Goal: Check status: Check status

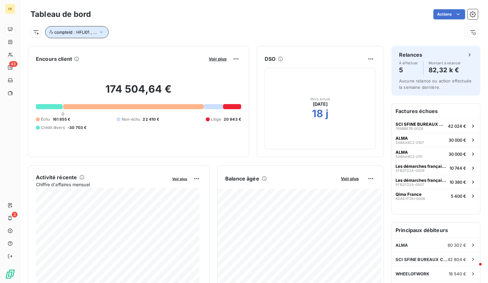
click at [102, 31] on icon "button" at bounding box center [101, 32] width 6 height 6
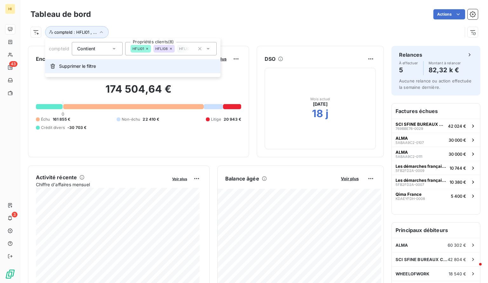
click at [85, 65] on span "Supprimer le filtre" at bounding box center [77, 66] width 37 height 6
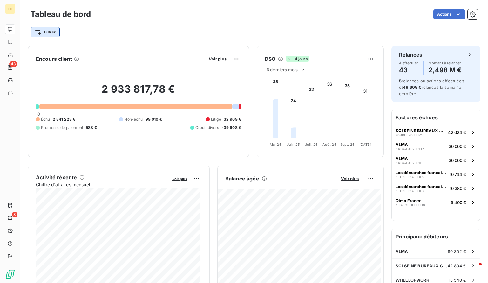
click at [52, 33] on html "HI 43 3 Tableau de bord Actions Filtrer Encours client Voir plus 2 933 817,78 €…" at bounding box center [244, 141] width 488 height 283
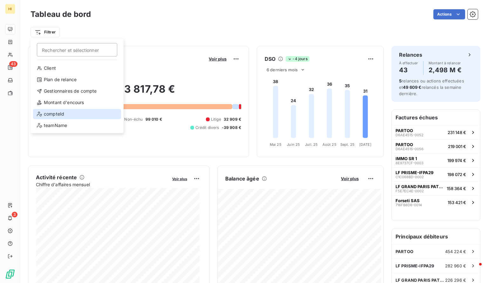
click at [77, 111] on div "compteId" at bounding box center [77, 114] width 88 height 10
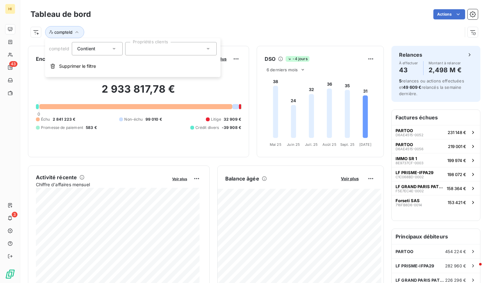
click at [161, 49] on div at bounding box center [171, 48] width 92 height 13
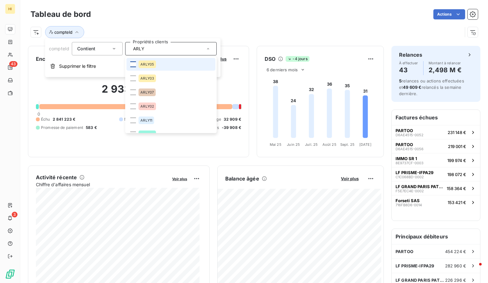
type input "ARLY"
click at [130, 64] on div at bounding box center [133, 64] width 6 height 6
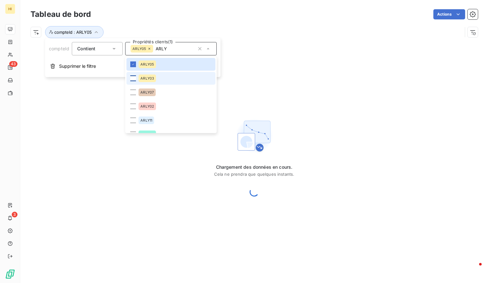
click at [132, 76] on div at bounding box center [133, 78] width 6 height 6
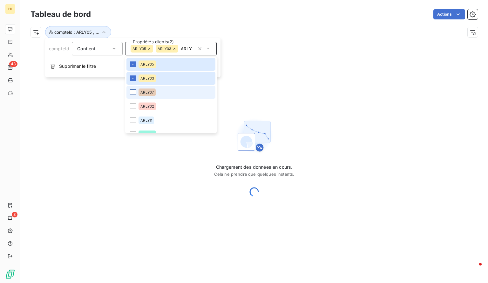
click at [135, 92] on div at bounding box center [133, 92] width 6 height 6
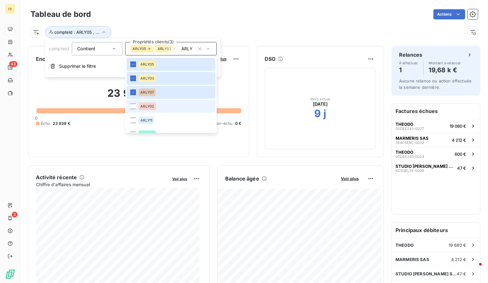
click at [135, 110] on li "ARLY02" at bounding box center [171, 106] width 89 height 13
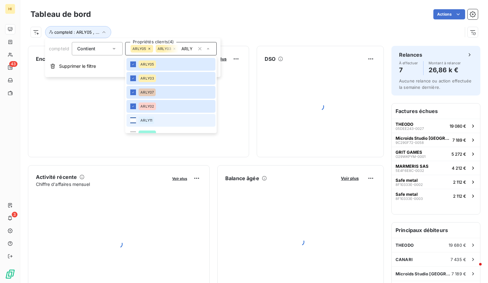
click at [134, 118] on div at bounding box center [133, 120] width 6 height 6
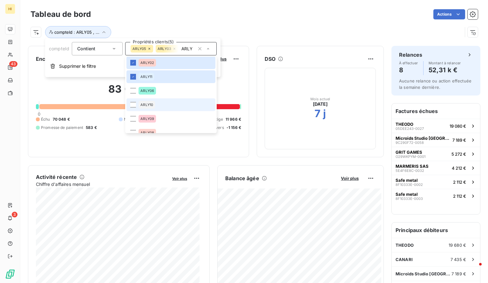
scroll to position [44, 0]
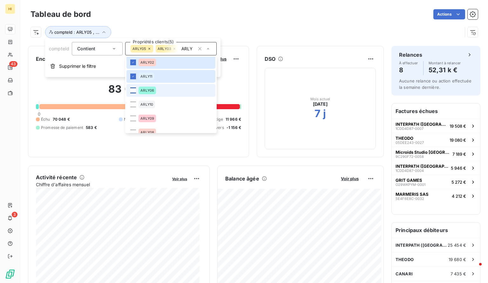
click at [134, 90] on div at bounding box center [133, 90] width 6 height 6
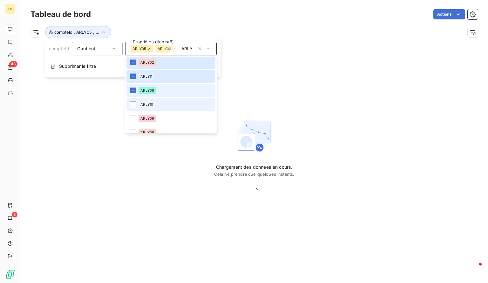
click at [134, 101] on div at bounding box center [133, 104] width 6 height 6
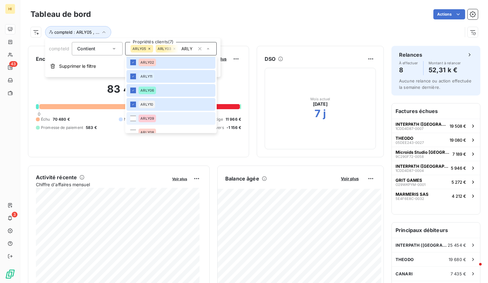
click at [133, 115] on li "ARLY09" at bounding box center [171, 118] width 89 height 13
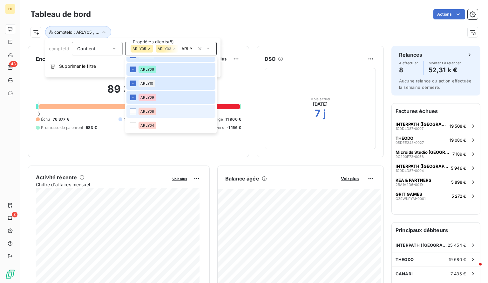
click at [132, 112] on div at bounding box center [133, 111] width 6 height 6
click at [133, 125] on div at bounding box center [133, 125] width 6 height 6
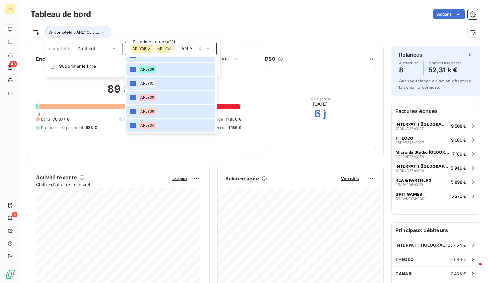
click at [219, 19] on div "Tableau de bord Actions" at bounding box center [255, 14] width 448 height 13
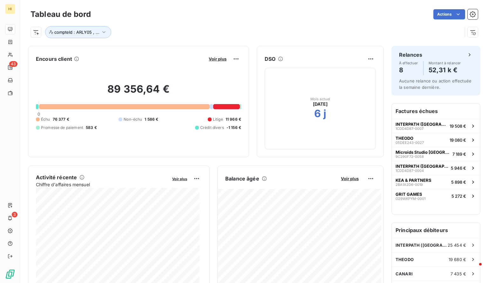
click at [345, 175] on div "Balance âgée Voir plus" at bounding box center [301, 178] width 166 height 10
click at [346, 177] on span "Voir plus" at bounding box center [350, 178] width 18 height 5
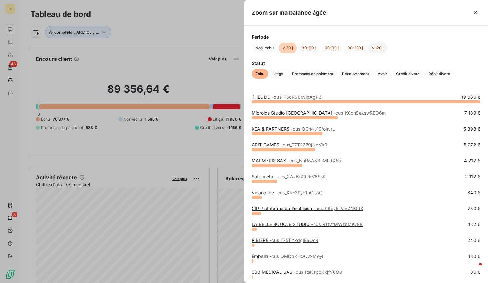
click at [379, 47] on button "> 120 j" at bounding box center [377, 48] width 19 height 11
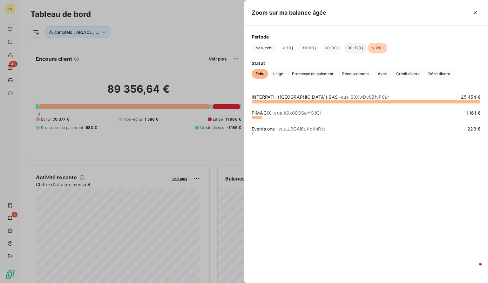
click at [357, 49] on button "90-120 j" at bounding box center [355, 48] width 23 height 11
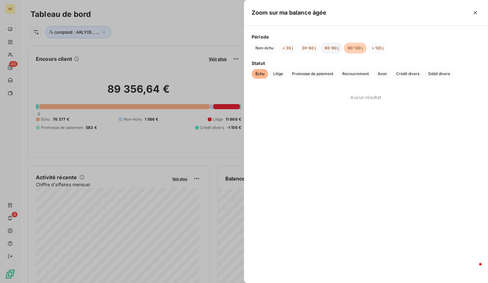
click at [324, 48] on button "60-90 j" at bounding box center [332, 48] width 22 height 11
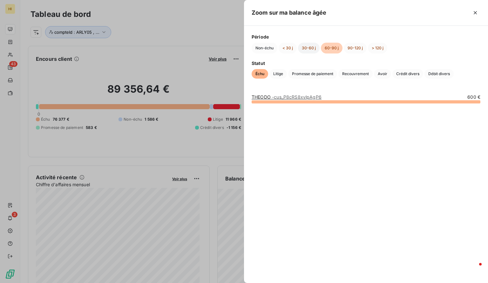
click at [304, 49] on button "30-60 j" at bounding box center [309, 48] width 22 height 11
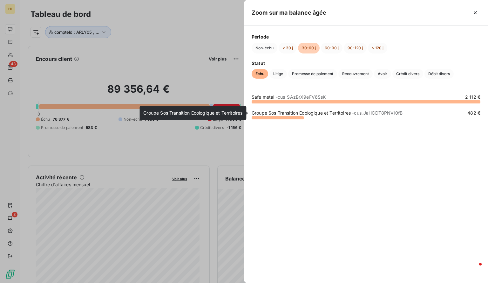
click at [363, 112] on span "- cus_JaHCDT8PNVI0fB" at bounding box center [377, 112] width 51 height 5
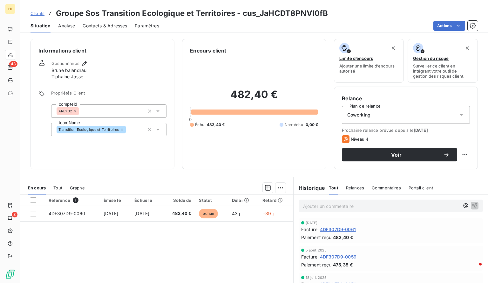
click at [55, 189] on span "Tout" at bounding box center [57, 187] width 9 height 5
